Goal: Contribute content

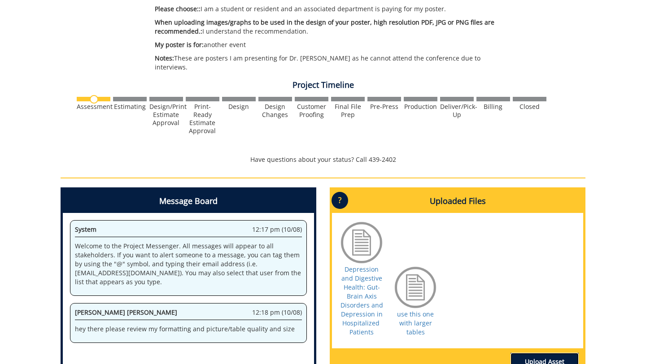
scroll to position [400, 0]
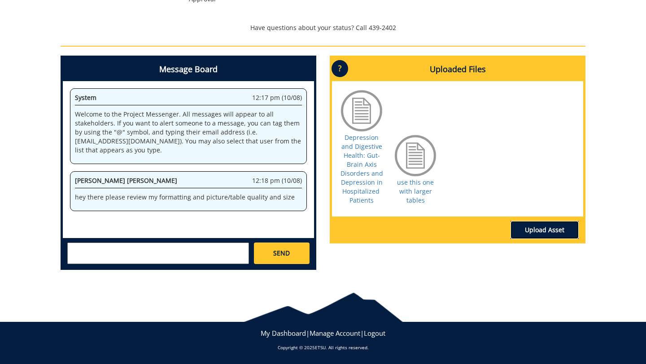
click at [565, 233] on link "Upload Asset" at bounding box center [544, 230] width 68 height 18
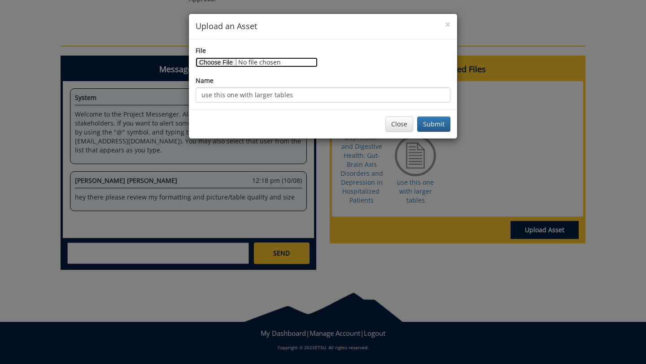
click at [220, 61] on input "File" at bounding box center [257, 62] width 122 height 10
type input "C:\fakepath\Depression and Digestive Health- Gut-Brain Axis Disorders and Depre…"
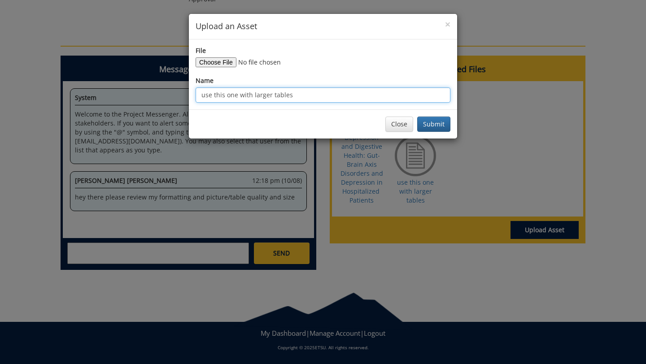
click at [332, 102] on input "use this one with larger tables" at bounding box center [323, 94] width 255 height 15
drag, startPoint x: 314, startPoint y: 93, endPoint x: 238, endPoint y: 95, distance: 75.8
click at [238, 95] on input "use this one with larger tables" at bounding box center [323, 94] width 255 height 15
type input "use this one with congruent fonts (most recent)"
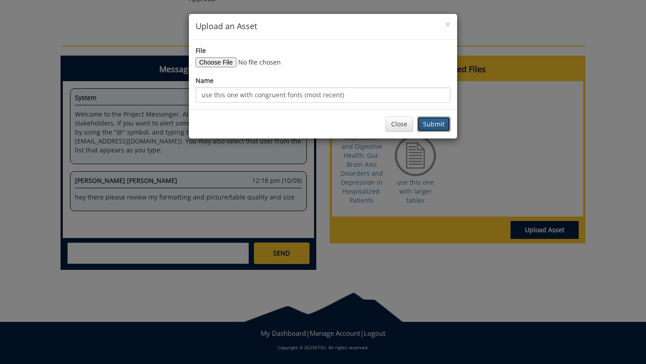
click at [434, 126] on button "Submit" at bounding box center [433, 124] width 33 height 15
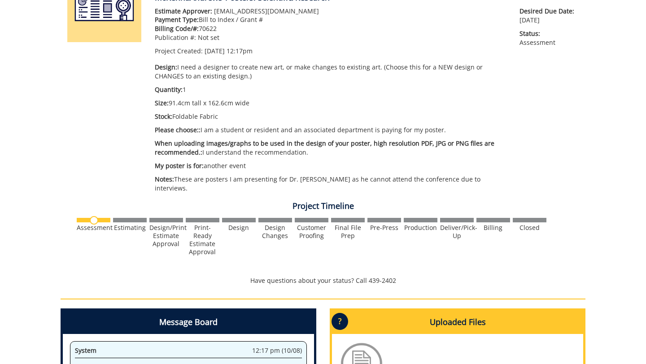
scroll to position [146, 0]
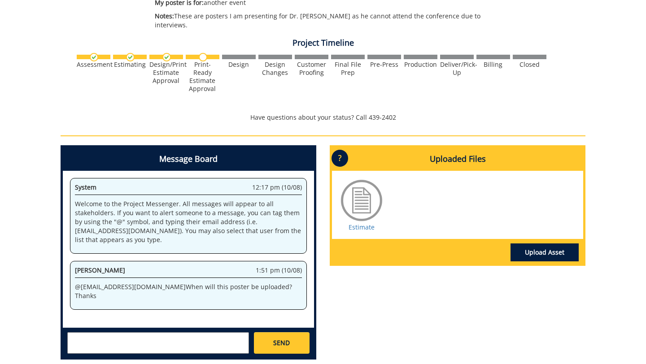
scroll to position [343, 0]
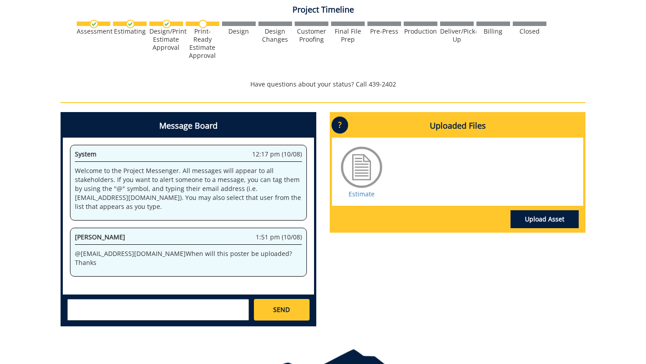
click at [166, 318] on textarea at bounding box center [158, 310] width 182 height 22
type textarea "i think this work file was created by mistake sorry. this can be deleted"
click at [362, 171] on div at bounding box center [361, 167] width 45 height 45
click at [358, 195] on link "Estimate" at bounding box center [361, 194] width 26 height 9
click at [279, 312] on span "SEND" at bounding box center [281, 309] width 17 height 9
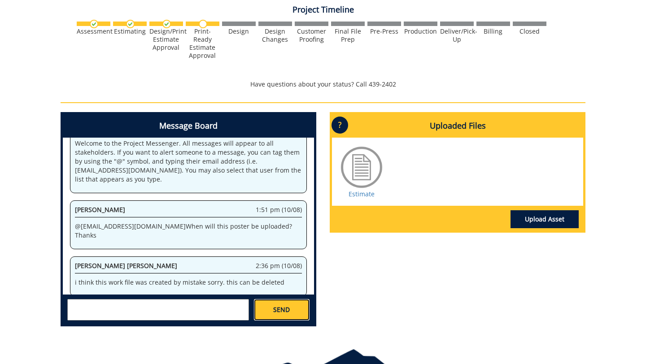
scroll to position [382, 0]
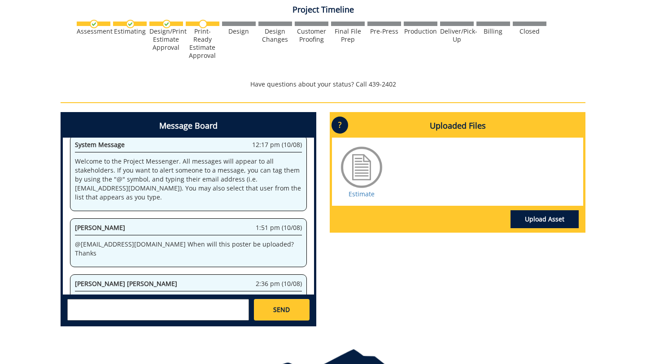
click at [606, 132] on div "260742-B McKennaAndrews-Posters: Scientific/Research Estimate Approver: wisley@…" at bounding box center [323, 42] width 646 height 584
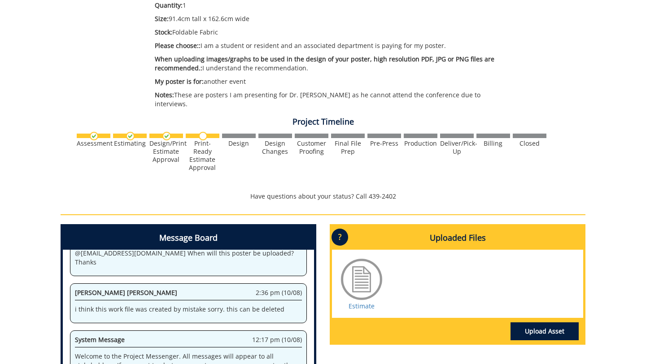
scroll to position [44, 0]
